Goal: Find specific page/section: Find specific page/section

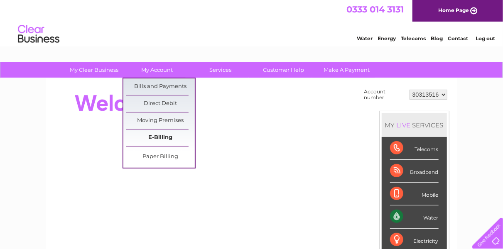
click at [160, 137] on link "E-Billing" at bounding box center [160, 138] width 69 height 17
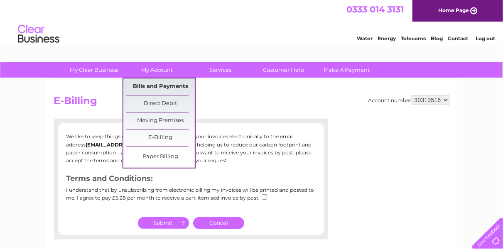
click at [158, 88] on link "Bills and Payments" at bounding box center [160, 87] width 69 height 17
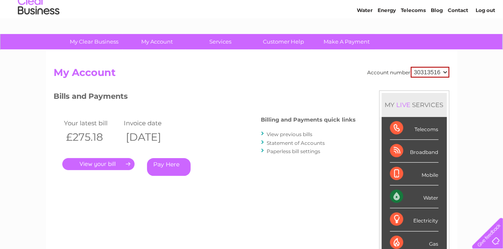
scroll to position [42, 0]
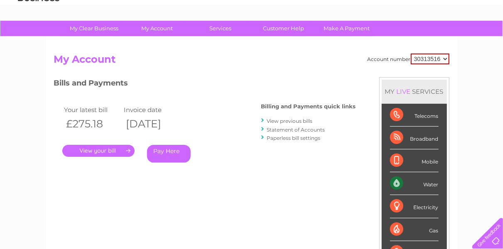
click at [293, 213] on div "Account number 30313516 My Account MY LIVE SERVICES Telecoms Broadband Mobile W…" at bounding box center [251, 179] width 395 height 250
